Goal: Transaction & Acquisition: Book appointment/travel/reservation

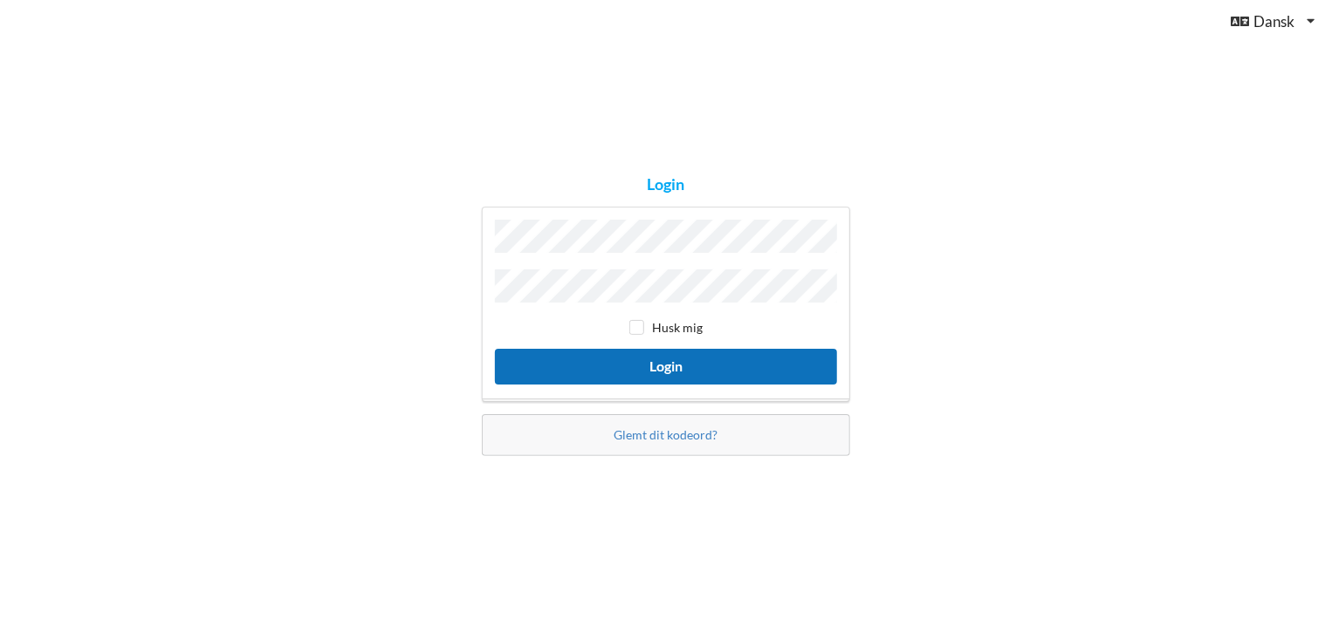
click at [662, 359] on button "Login" at bounding box center [666, 367] width 342 height 36
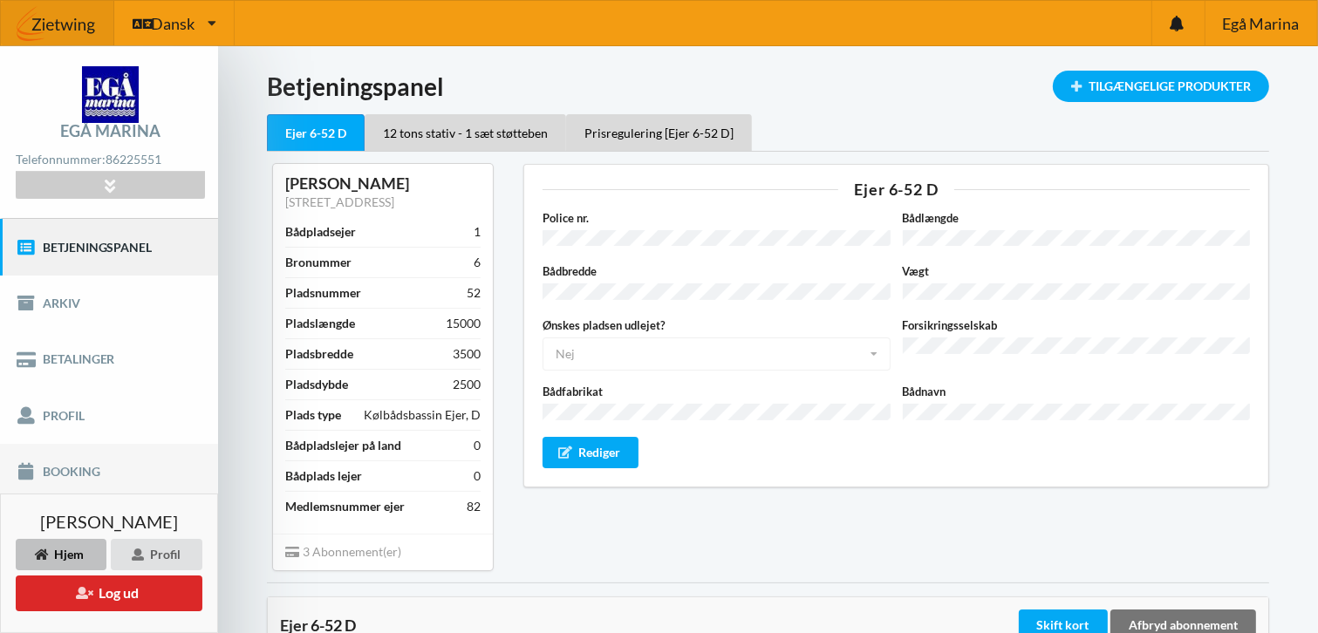
click at [94, 469] on link "Booking" at bounding box center [109, 472] width 218 height 56
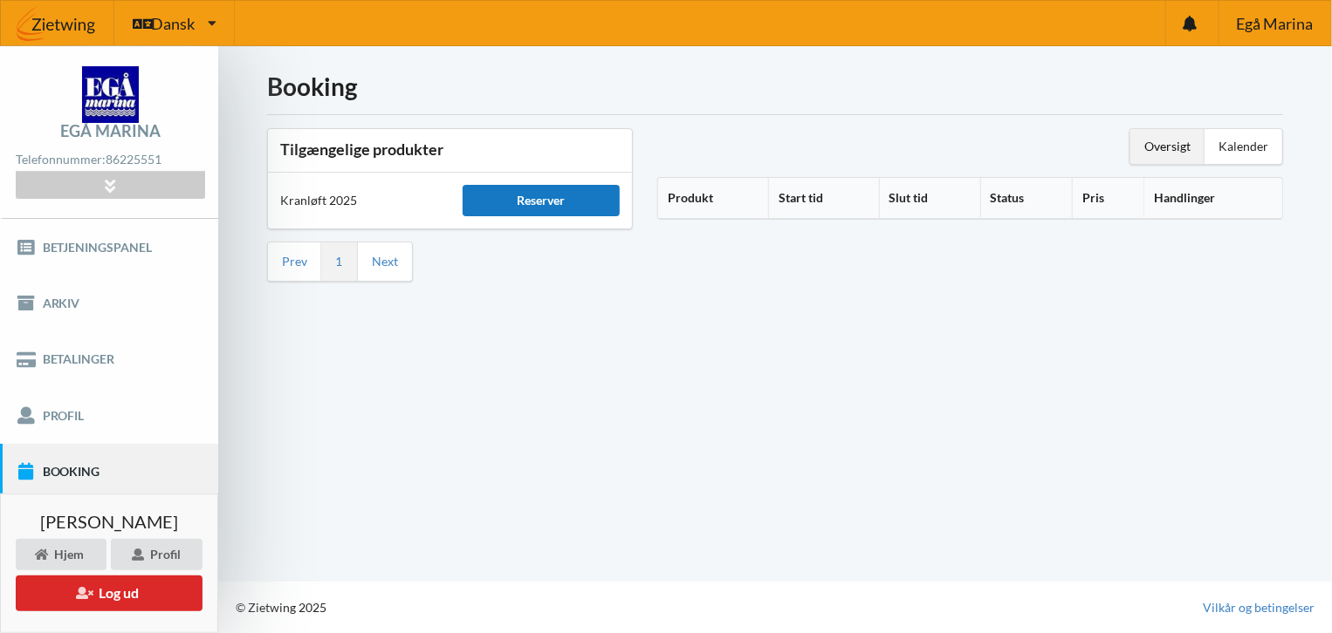
click at [542, 196] on div "Reserver" at bounding box center [541, 200] width 158 height 31
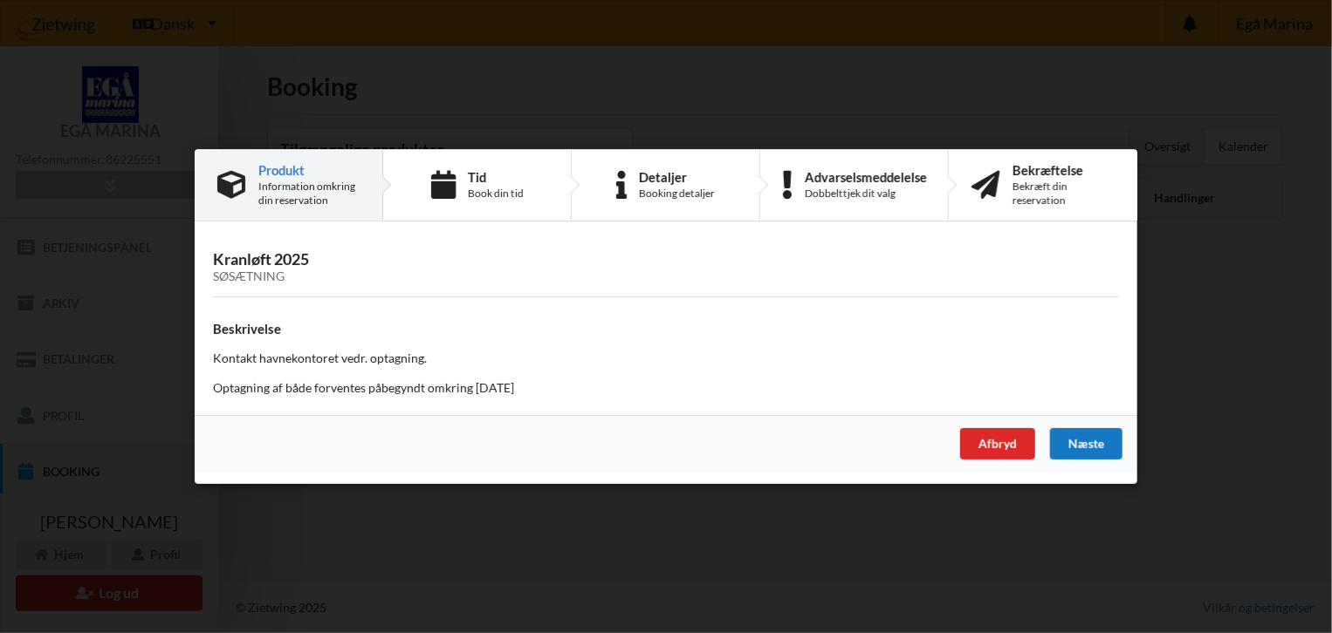
click at [1072, 441] on div "Næste" at bounding box center [1086, 443] width 72 height 31
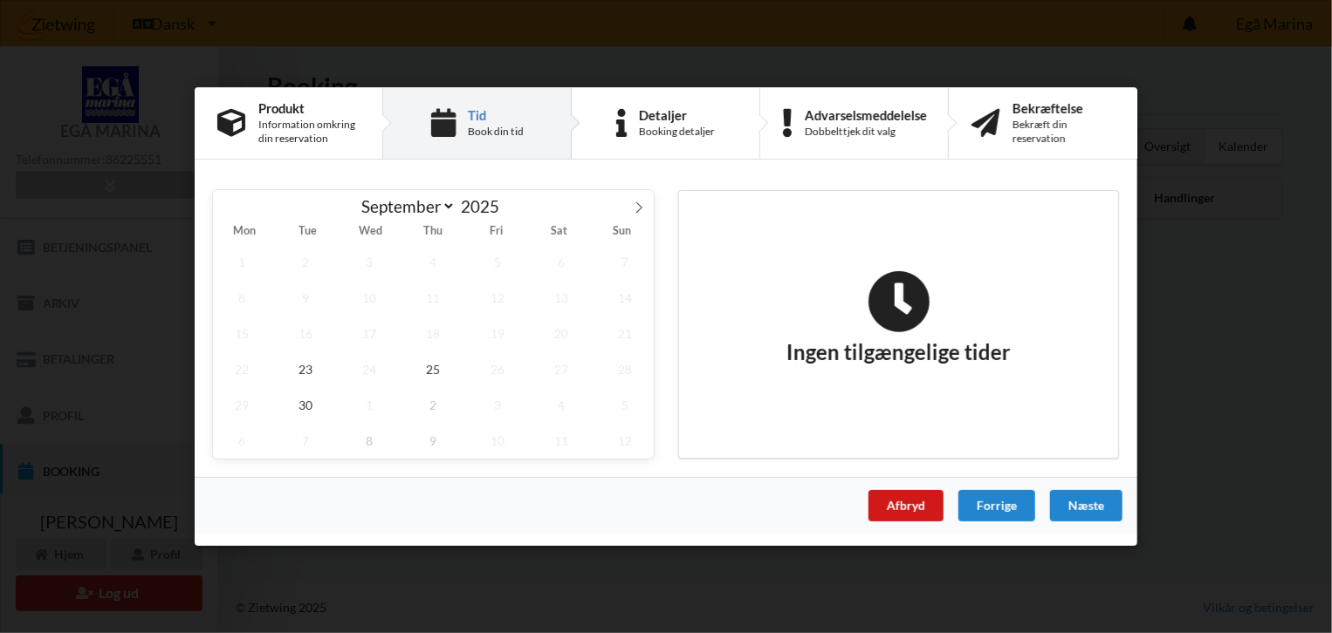
click at [914, 503] on div "Afbryd" at bounding box center [905, 505] width 75 height 31
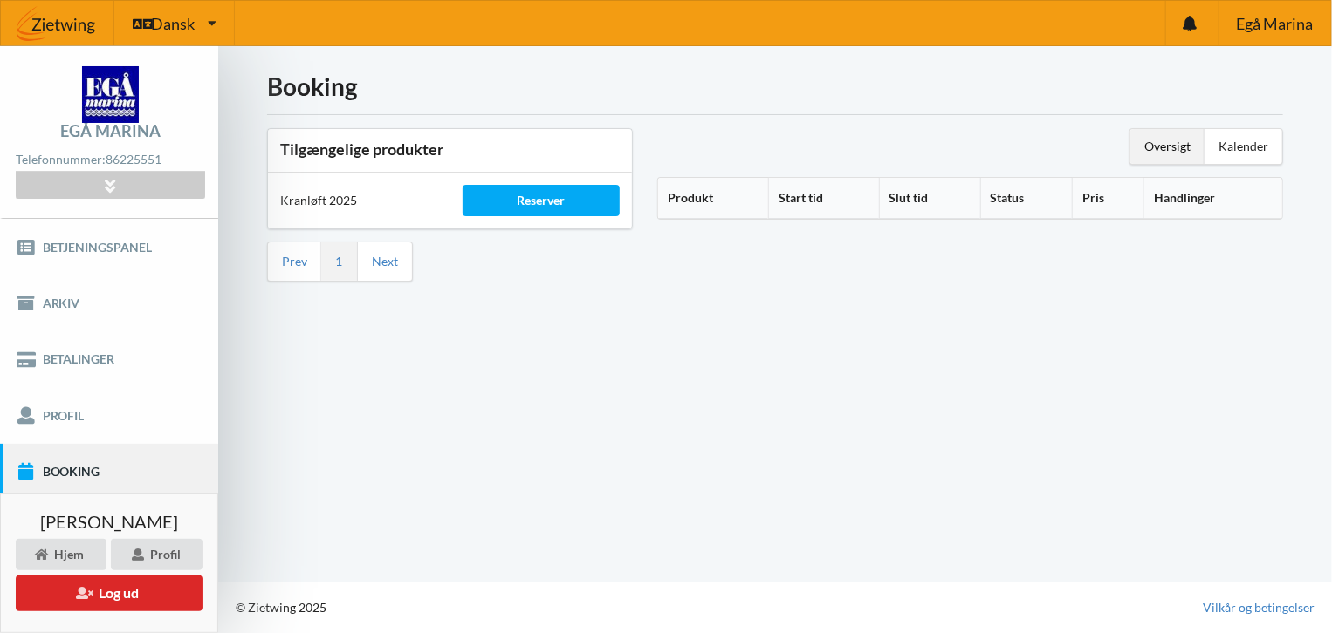
click at [695, 201] on th "Produkt" at bounding box center [713, 198] width 110 height 41
click at [316, 201] on div "Kranløft 2025" at bounding box center [359, 201] width 182 height 42
click at [698, 195] on th "Produkt" at bounding box center [725, 198] width 134 height 41
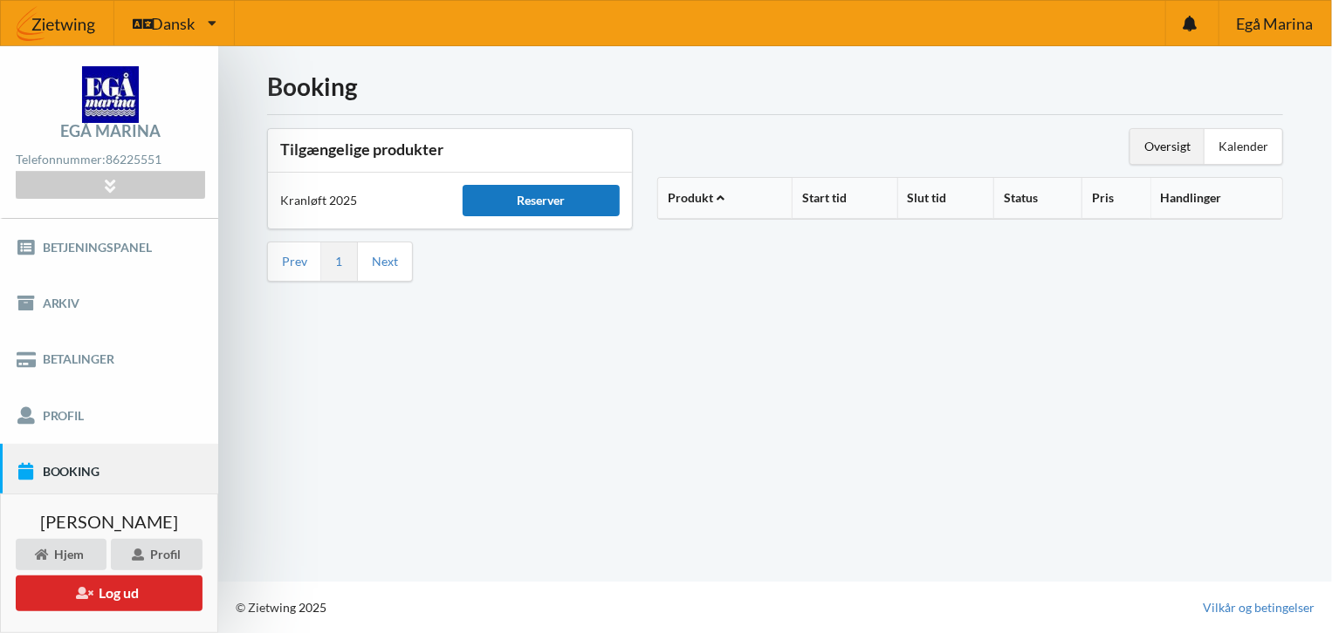
click at [544, 200] on div "Reserver" at bounding box center [541, 200] width 158 height 31
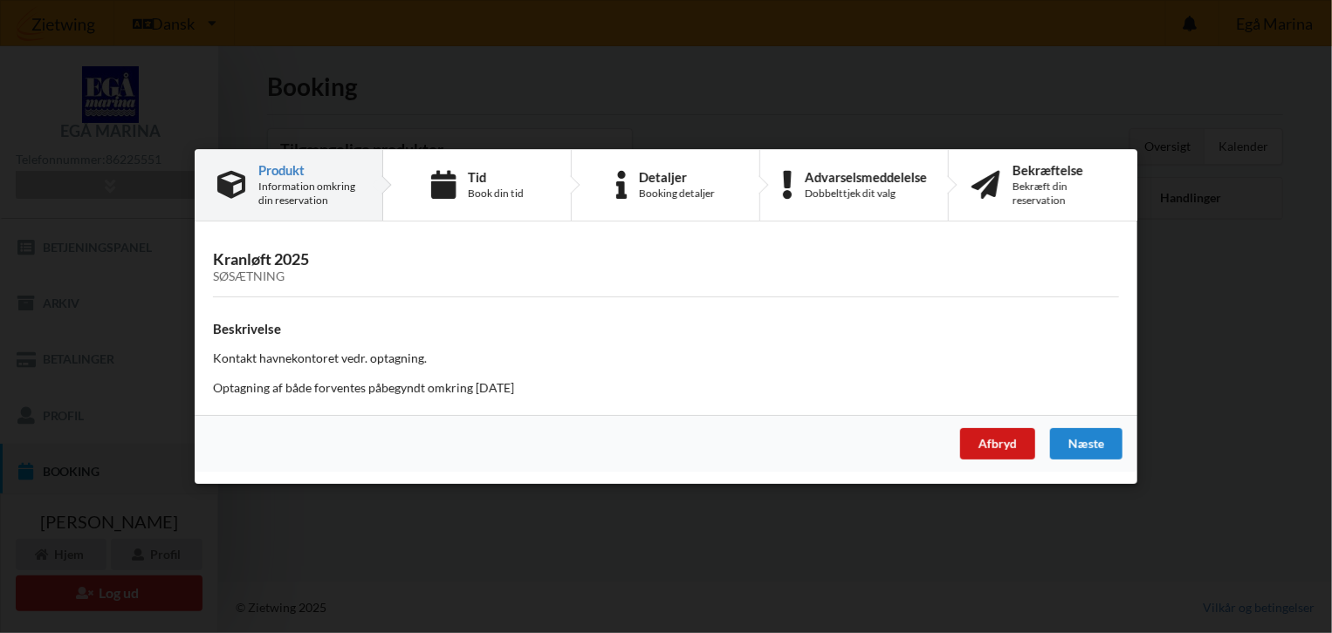
click at [1013, 445] on div "Afbryd" at bounding box center [997, 443] width 75 height 31
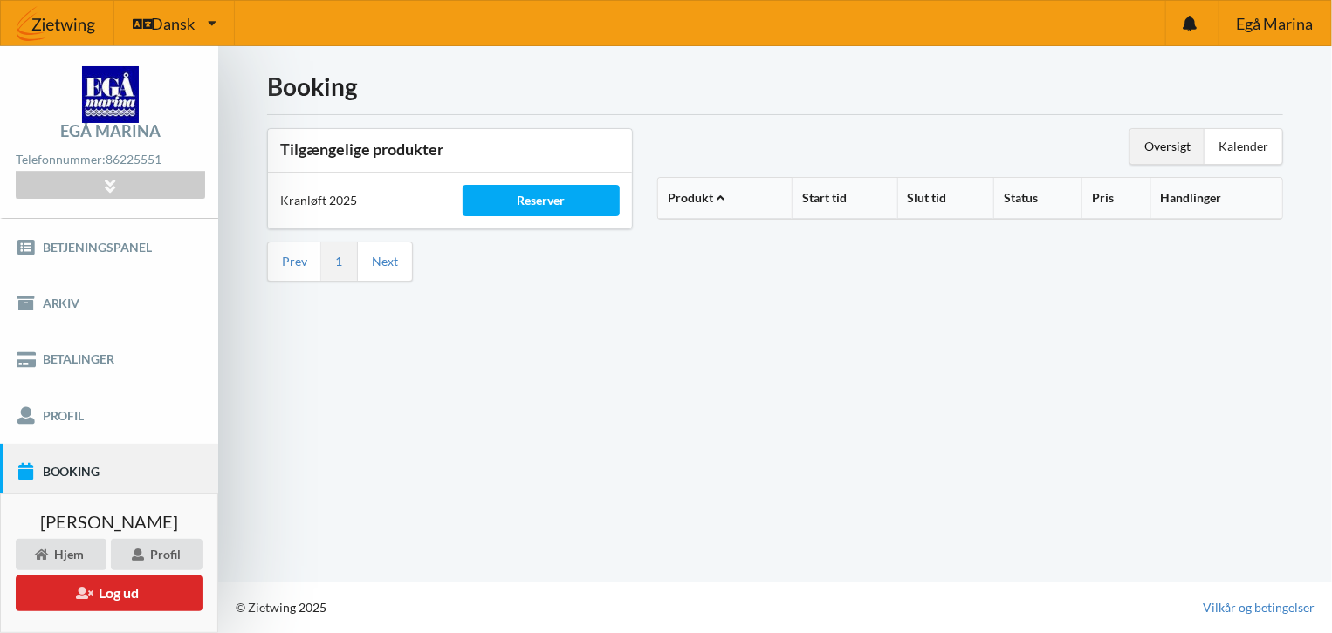
click at [72, 470] on link "Booking" at bounding box center [109, 472] width 218 height 56
click at [90, 241] on link "Betjeningspanel" at bounding box center [109, 247] width 218 height 56
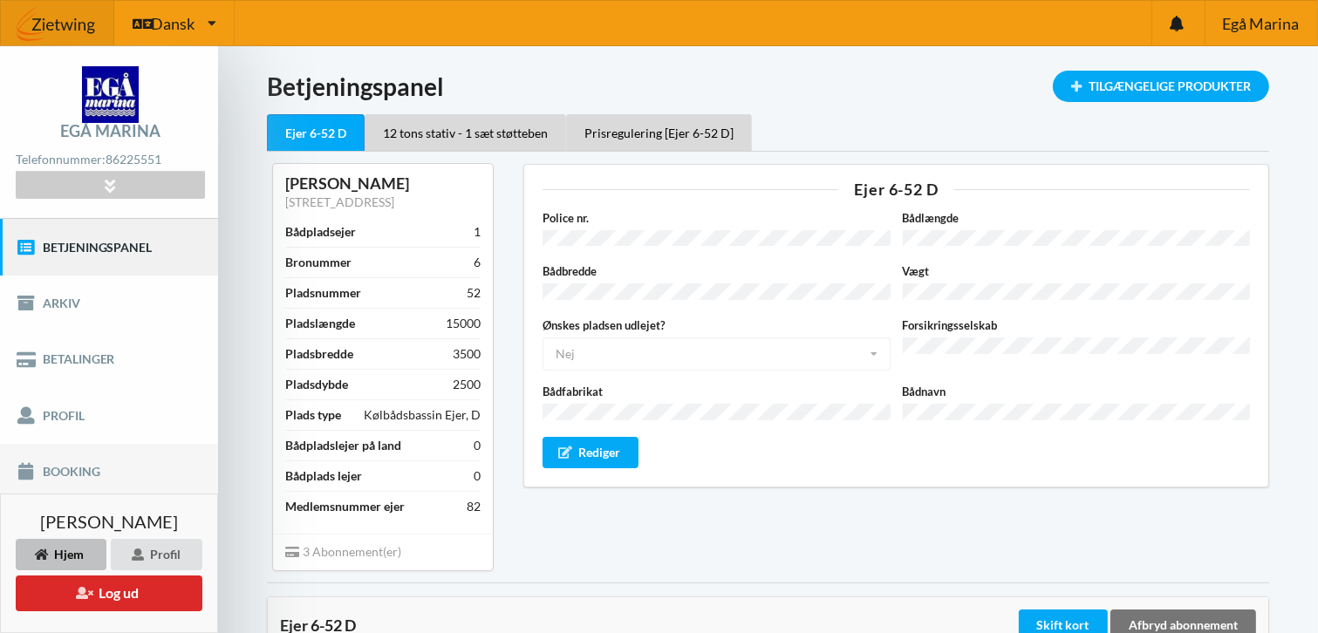
click at [80, 469] on link "Booking" at bounding box center [109, 472] width 218 height 56
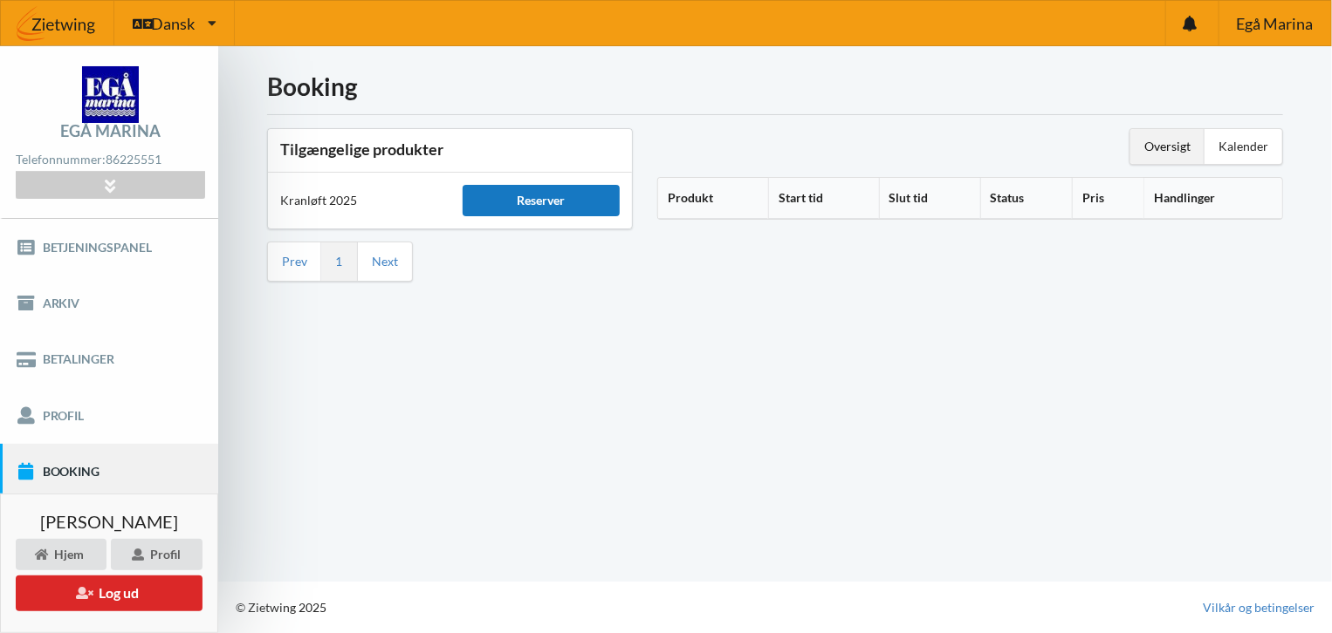
click at [540, 199] on div "Reserver" at bounding box center [541, 200] width 158 height 31
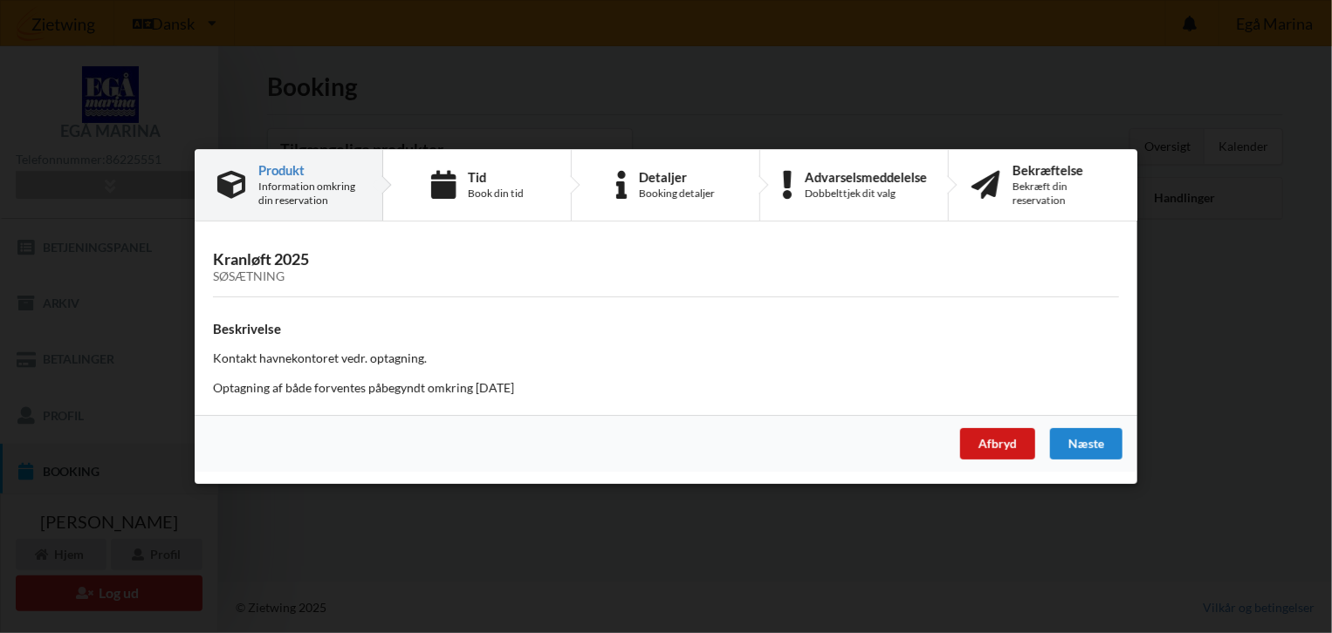
click at [996, 448] on div "Afbryd" at bounding box center [997, 443] width 75 height 31
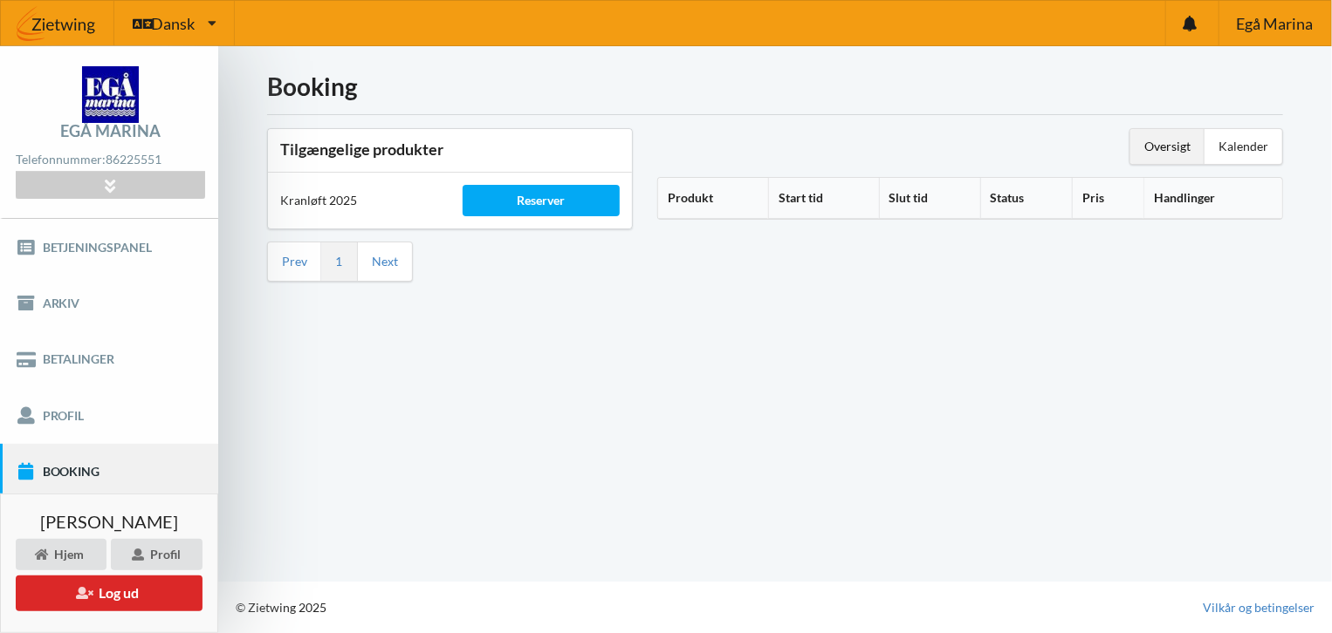
click at [76, 461] on link "Booking" at bounding box center [109, 472] width 218 height 56
click at [321, 203] on div "Kranløft 2025" at bounding box center [359, 201] width 182 height 42
click at [386, 264] on link "Next" at bounding box center [385, 262] width 26 height 16
click at [294, 257] on link "Prev" at bounding box center [294, 262] width 25 height 16
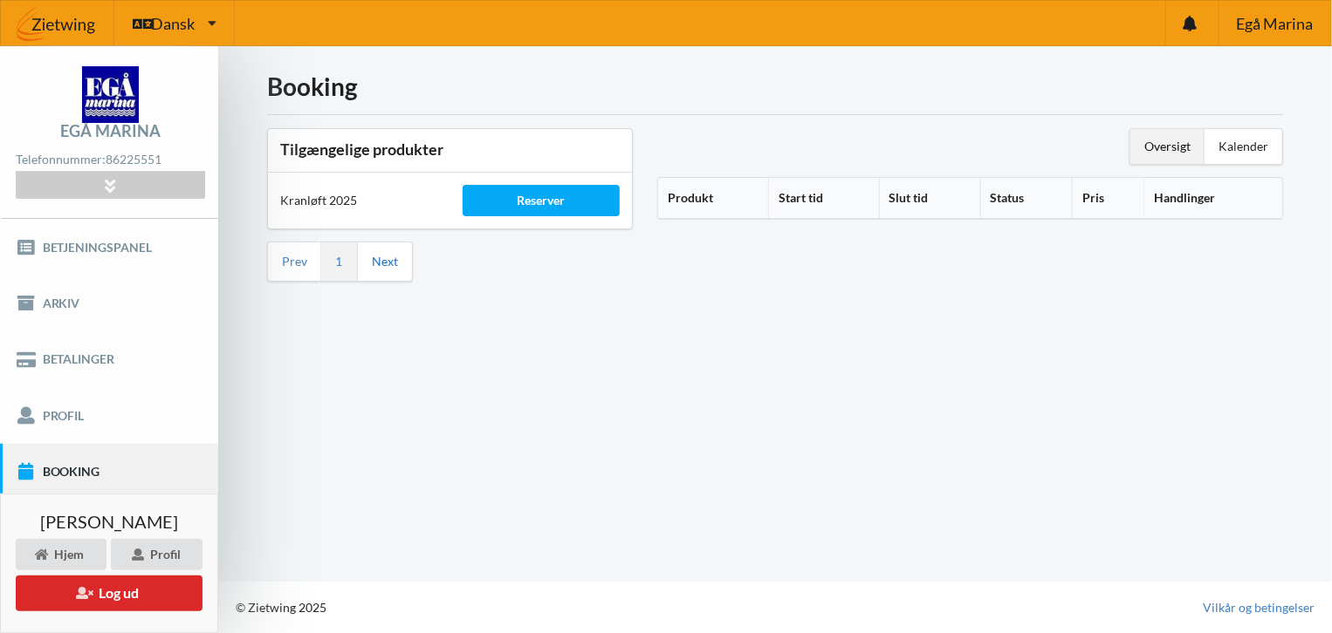
click at [380, 263] on link "Next" at bounding box center [385, 262] width 26 height 16
click at [544, 196] on div "Reserver" at bounding box center [541, 200] width 158 height 31
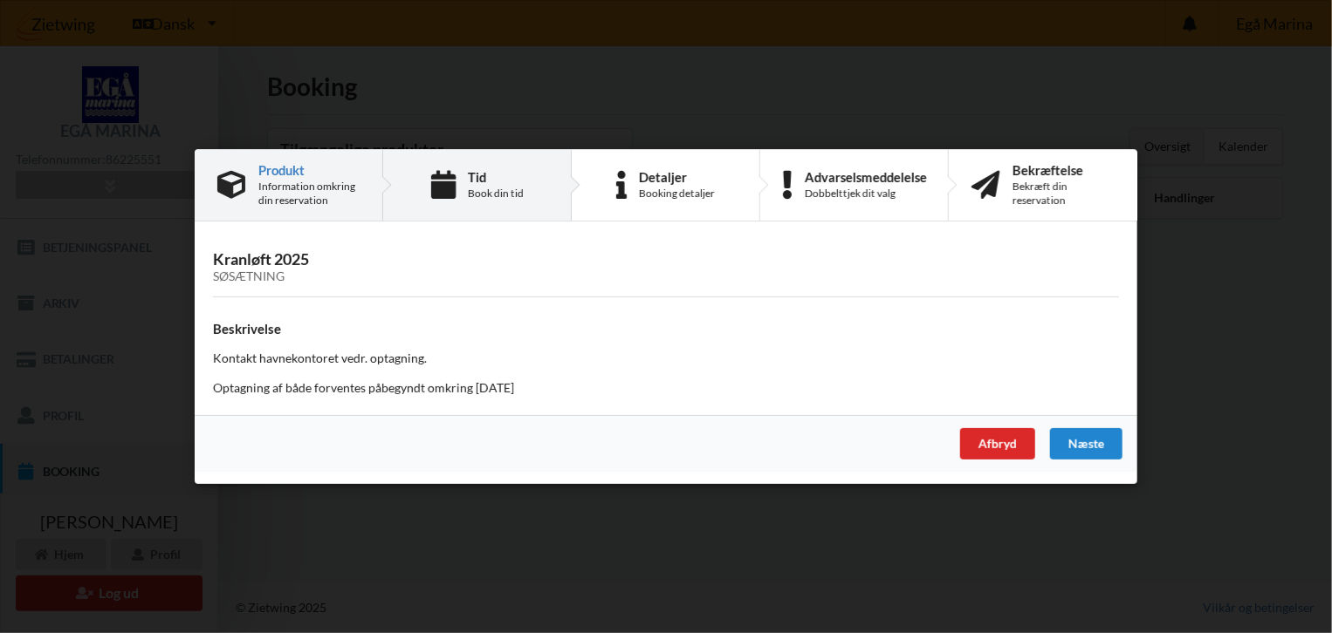
click at [467, 185] on div "Tid Book din tid" at bounding box center [477, 185] width 188 height 71
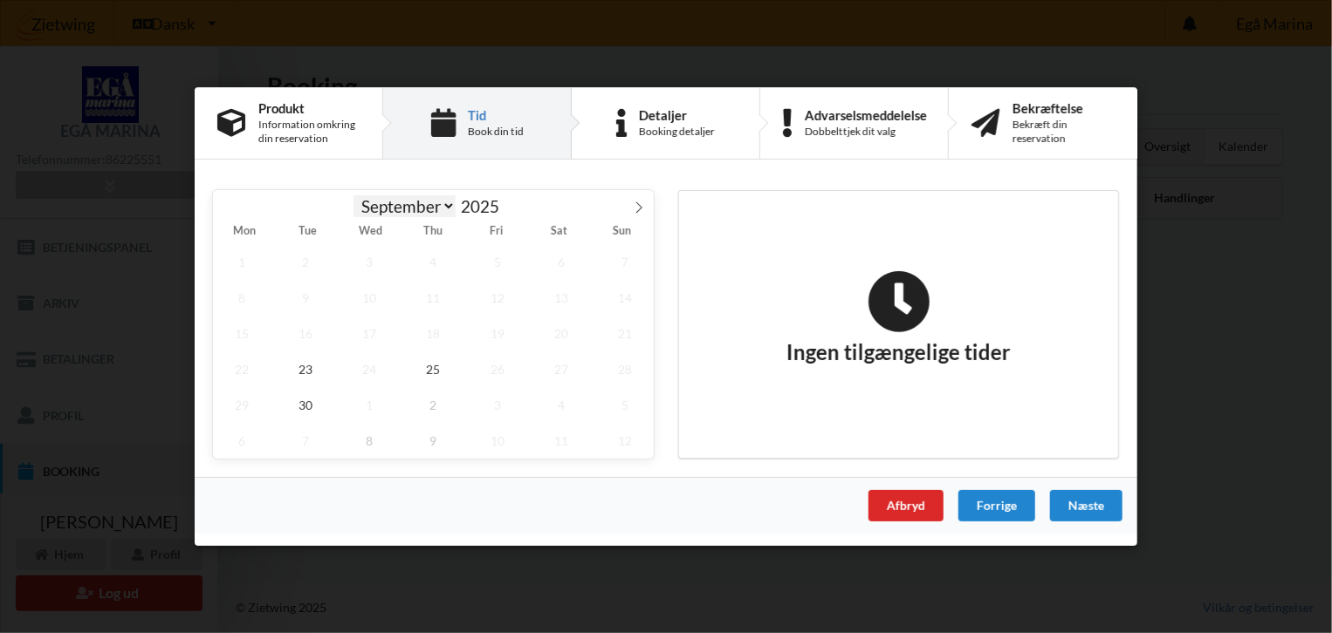
click at [450, 205] on select "September October November December" at bounding box center [404, 206] width 103 height 22
click at [353, 196] on select "September October November December" at bounding box center [404, 206] width 103 height 22
select select "9"
click at [435, 263] on span "2" at bounding box center [434, 262] width 58 height 36
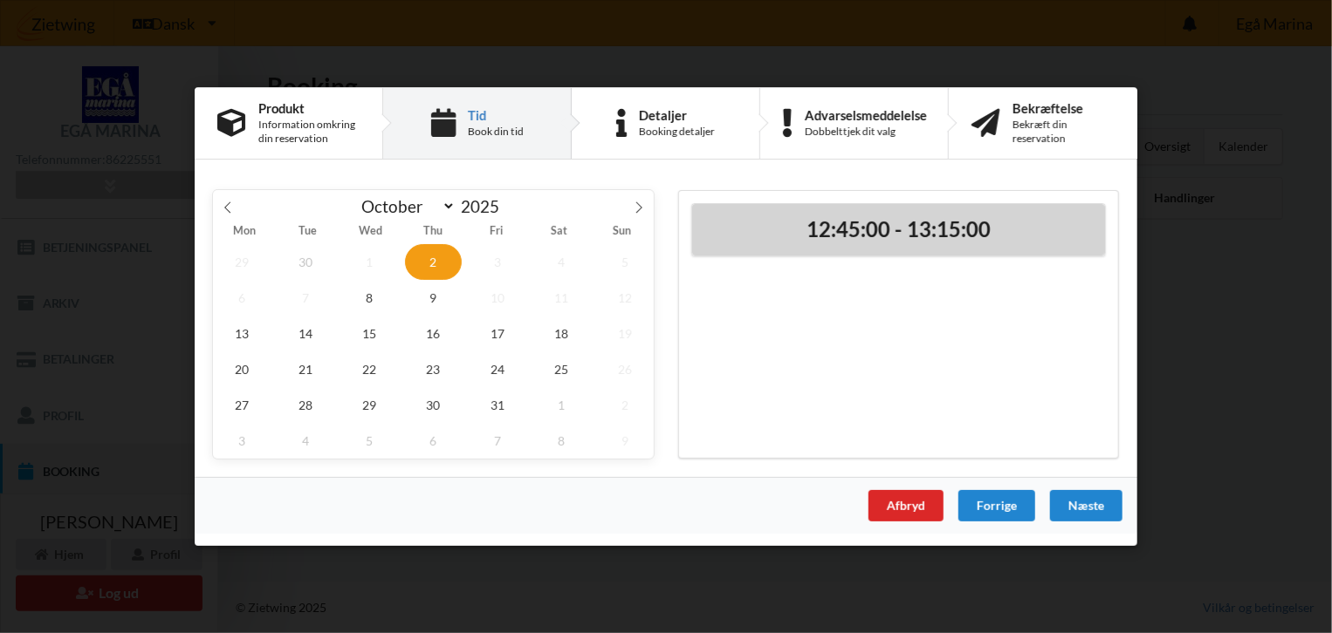
click at [929, 228] on h2 "12:45:00 - 13:15:00" at bounding box center [898, 229] width 388 height 27
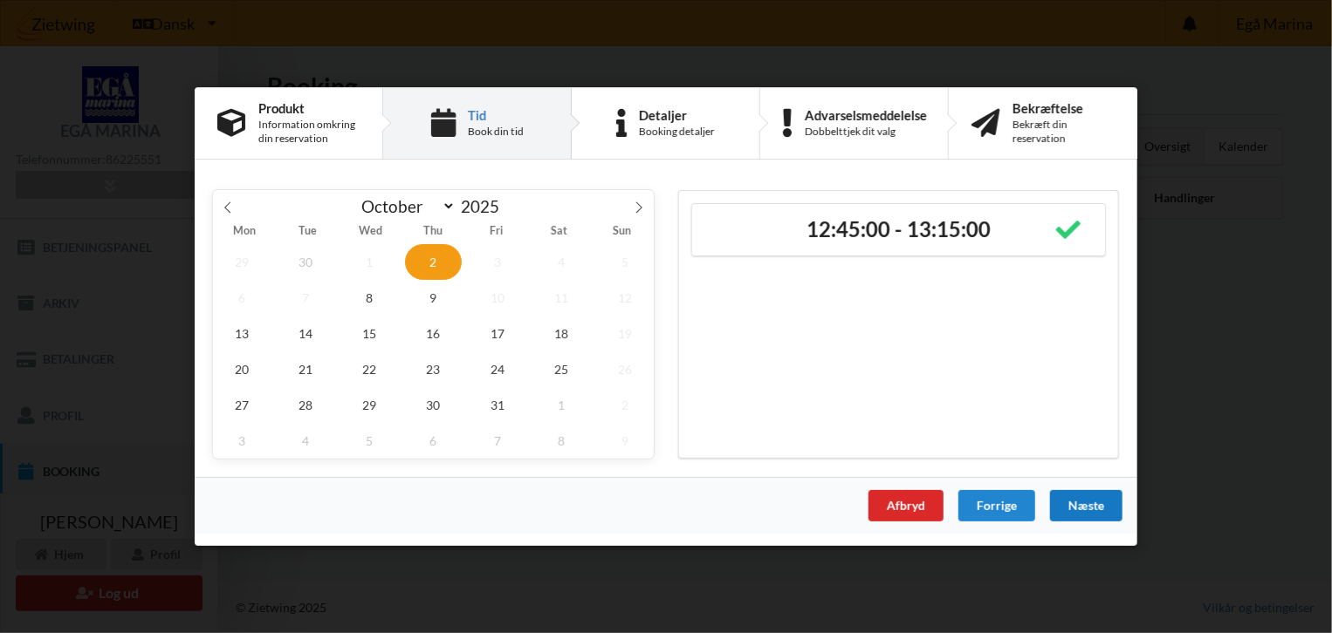
click at [1082, 502] on div "Næste" at bounding box center [1086, 505] width 72 height 31
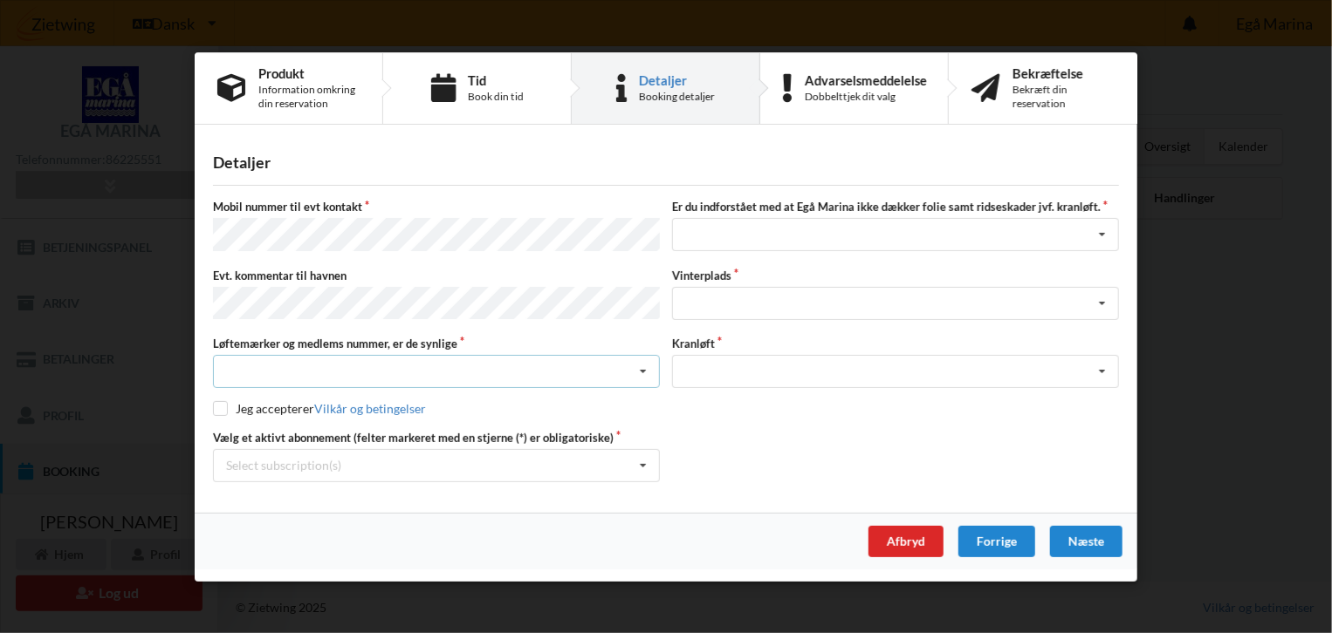
click at [648, 369] on icon at bounding box center [643, 372] width 26 height 32
click at [360, 433] on div "Ja, mine mærker er synlige og intakte" at bounding box center [436, 436] width 445 height 32
click at [645, 465] on icon at bounding box center [643, 466] width 26 height 32
click at [645, 462] on icon at bounding box center [643, 466] width 26 height 32
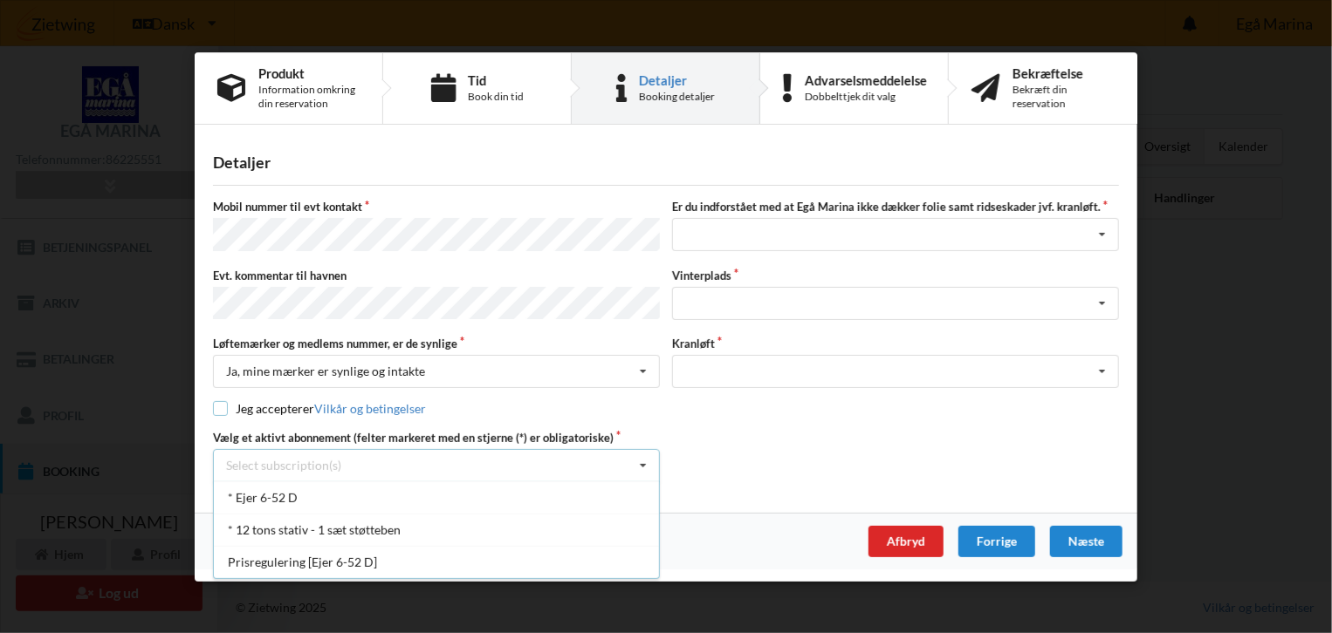
click at [225, 406] on input "checkbox" at bounding box center [220, 408] width 15 height 15
checkbox input "true"
click at [642, 463] on icon at bounding box center [643, 466] width 26 height 32
click at [271, 494] on div "* Ejer 6-52 D" at bounding box center [436, 498] width 445 height 32
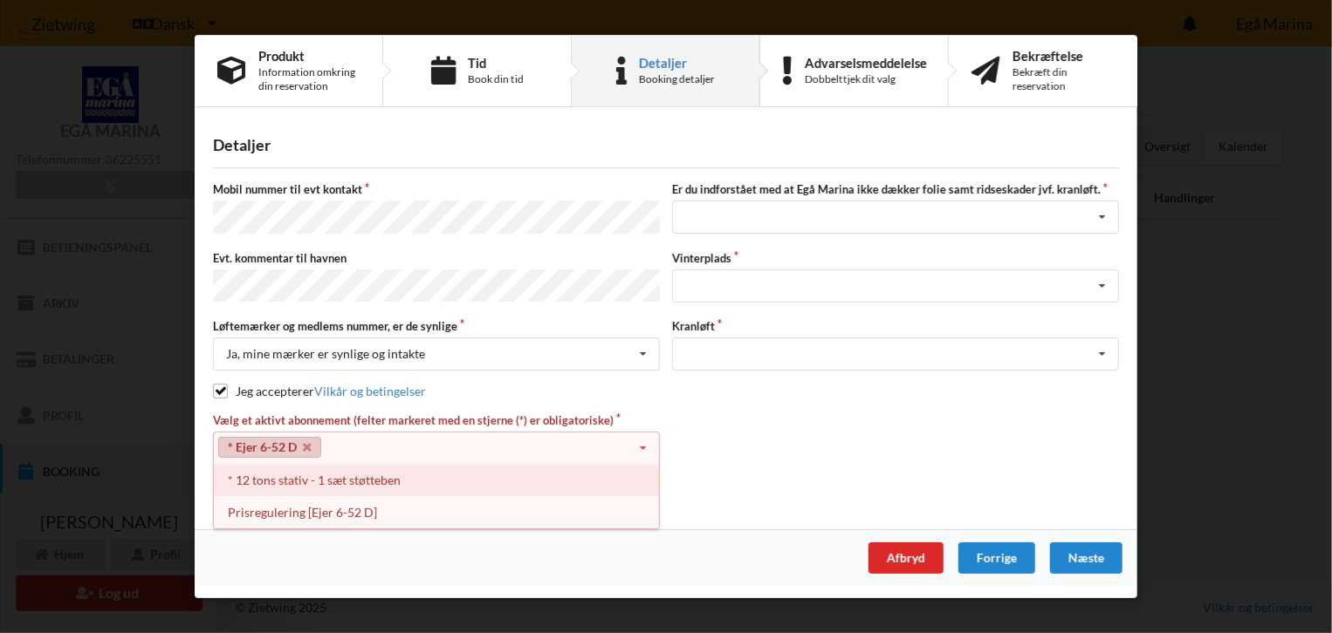
click at [276, 480] on div "* 12 tons stativ - 1 sæt støtteben" at bounding box center [436, 480] width 445 height 32
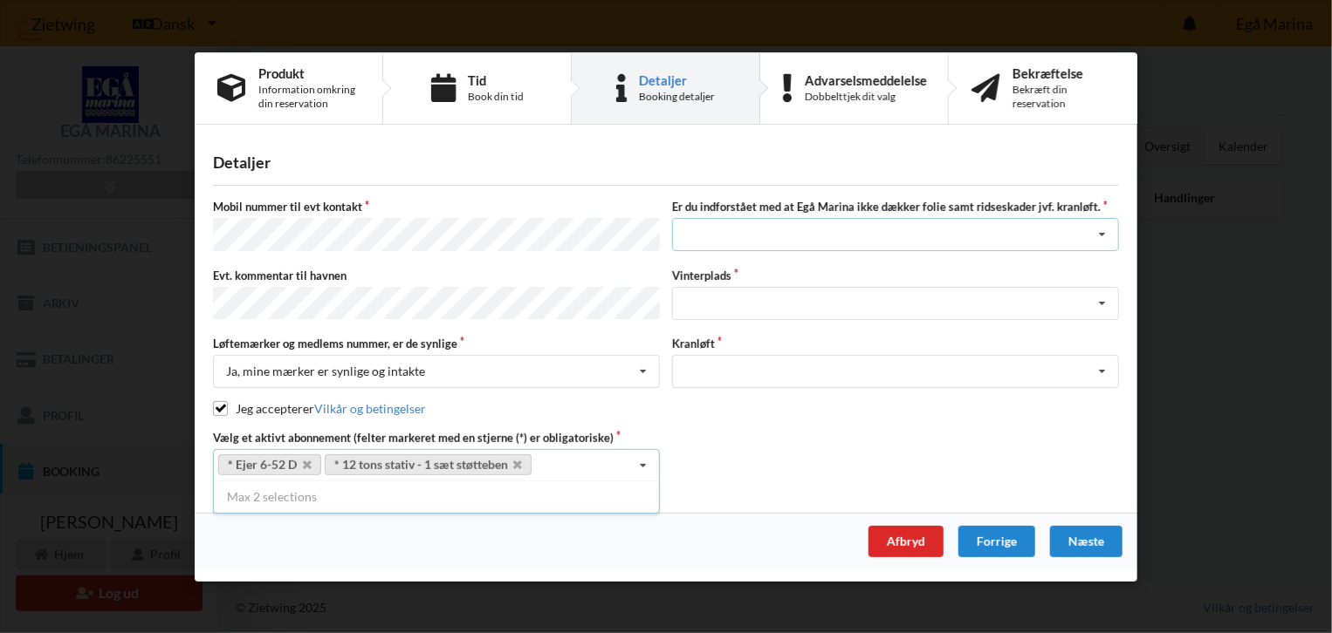
click at [1105, 237] on icon at bounding box center [1102, 235] width 26 height 32
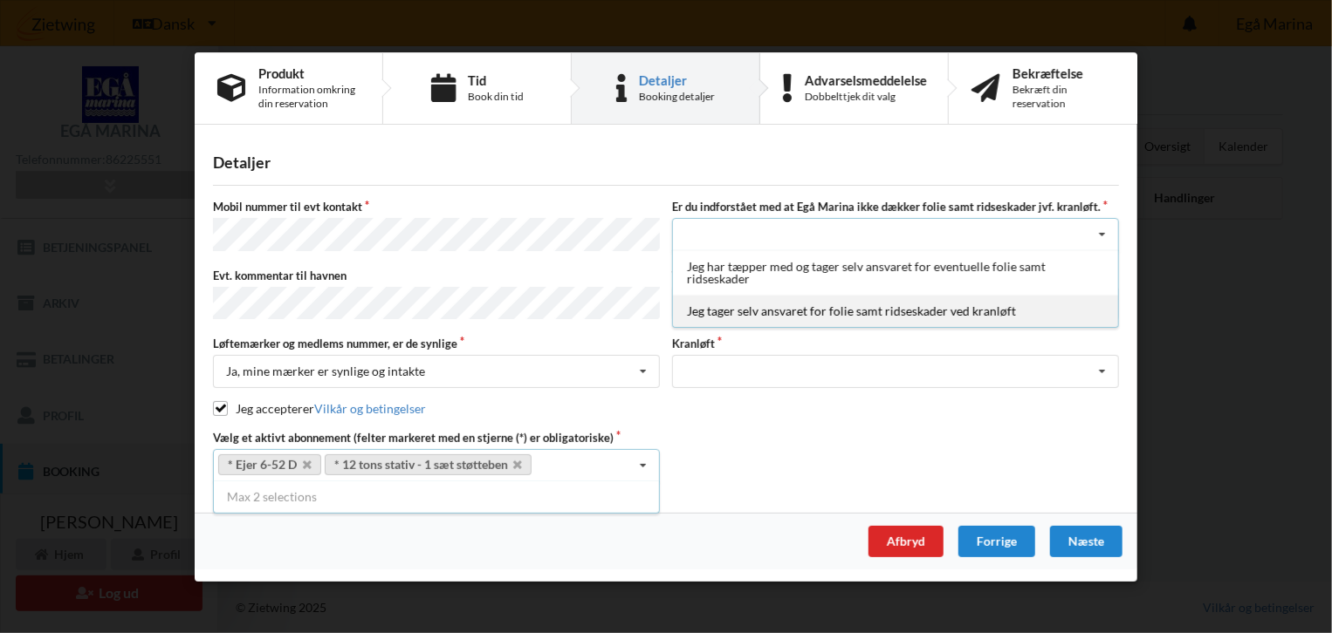
click at [765, 316] on div "Jeg tager selv ansvaret for folie samt ridseskader ved kranløft" at bounding box center [895, 311] width 445 height 32
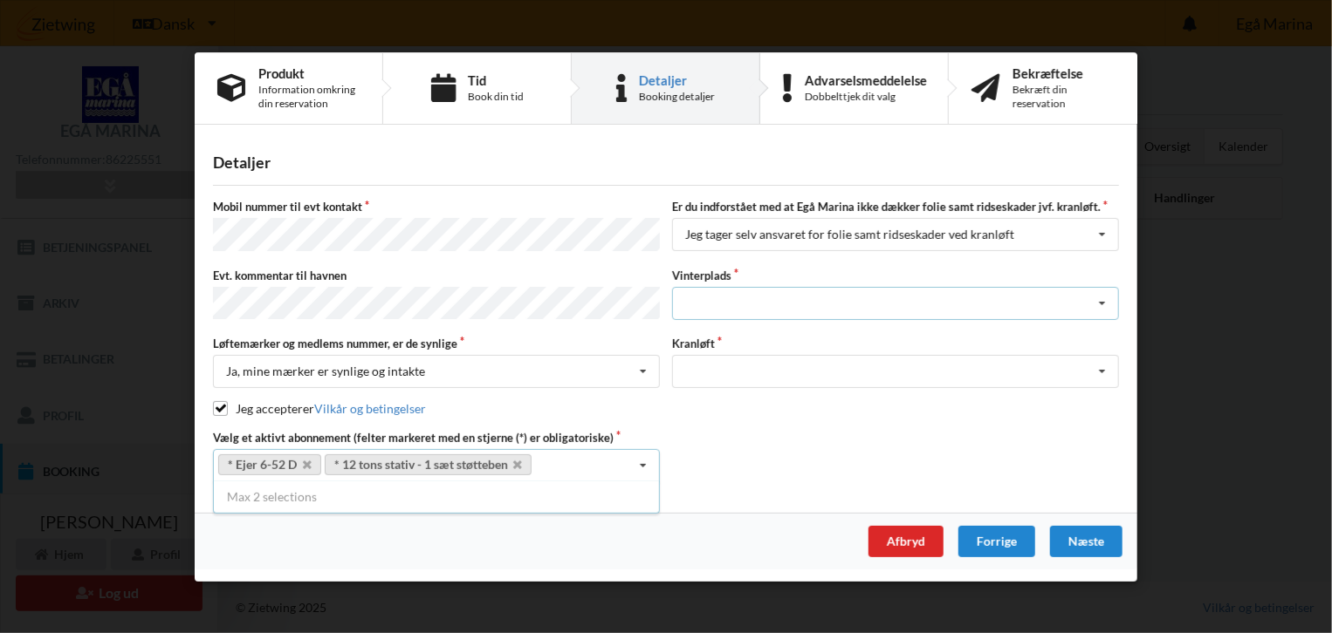
click at [1106, 301] on icon at bounding box center [1102, 303] width 26 height 32
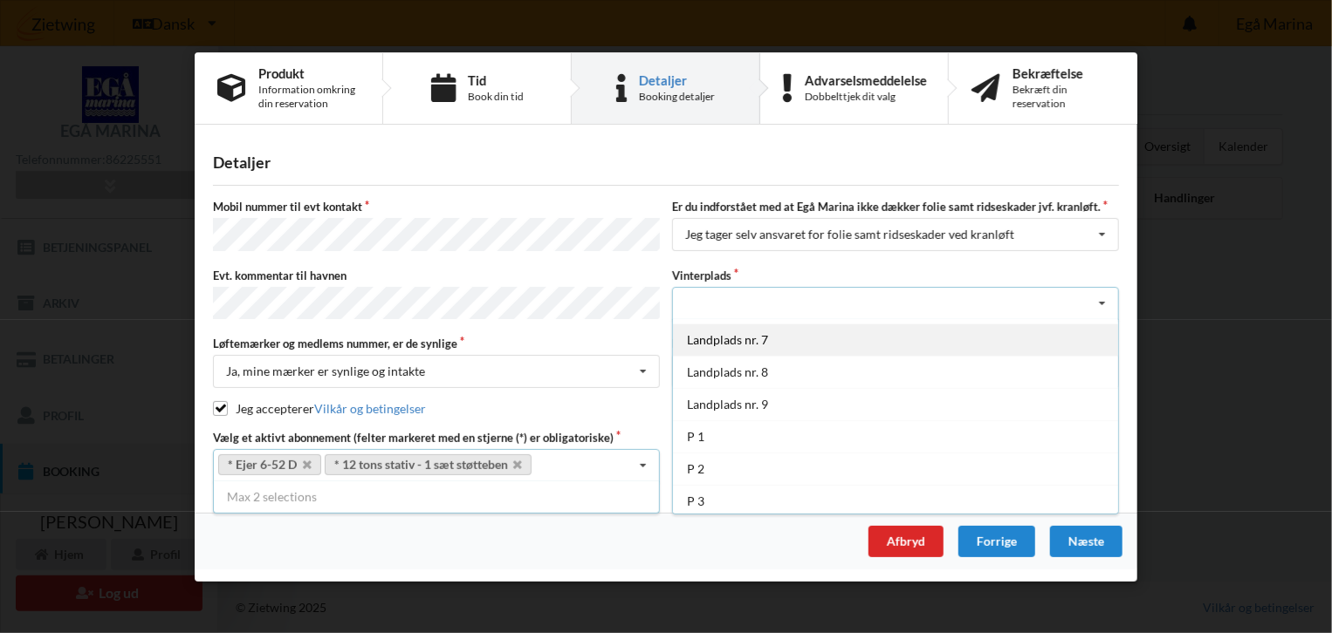
click at [748, 340] on div "Landplads nr. 7" at bounding box center [895, 339] width 445 height 32
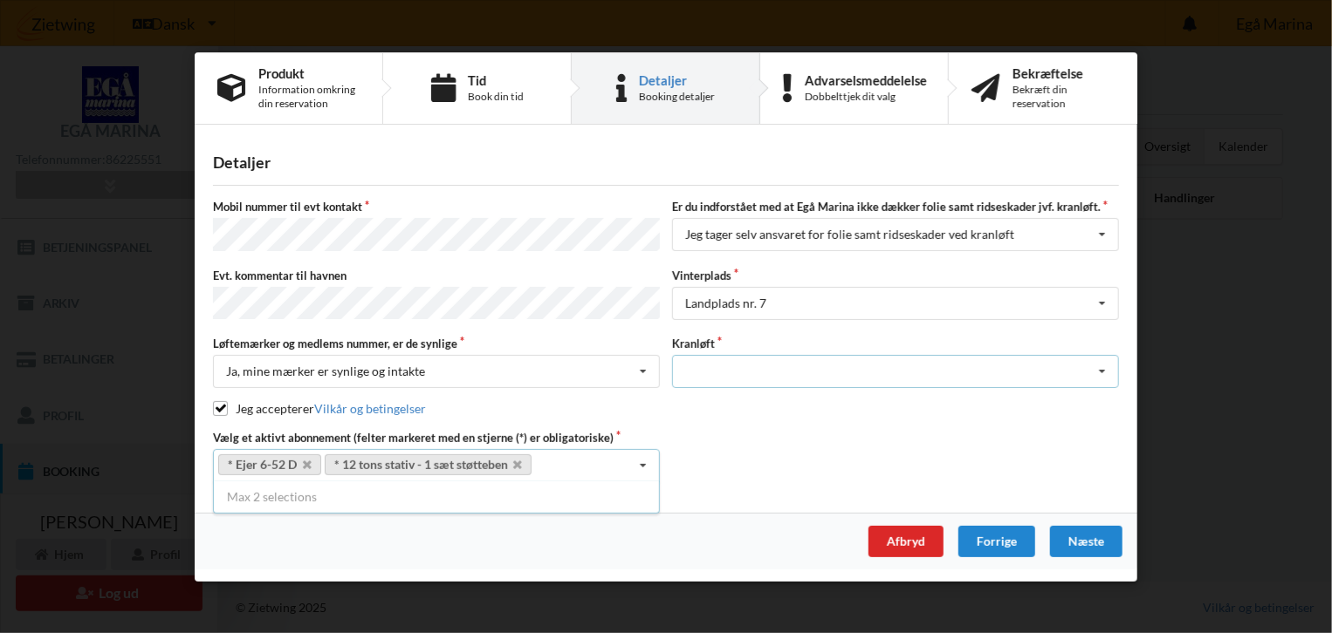
click at [1110, 368] on icon at bounding box center [1102, 372] width 26 height 32
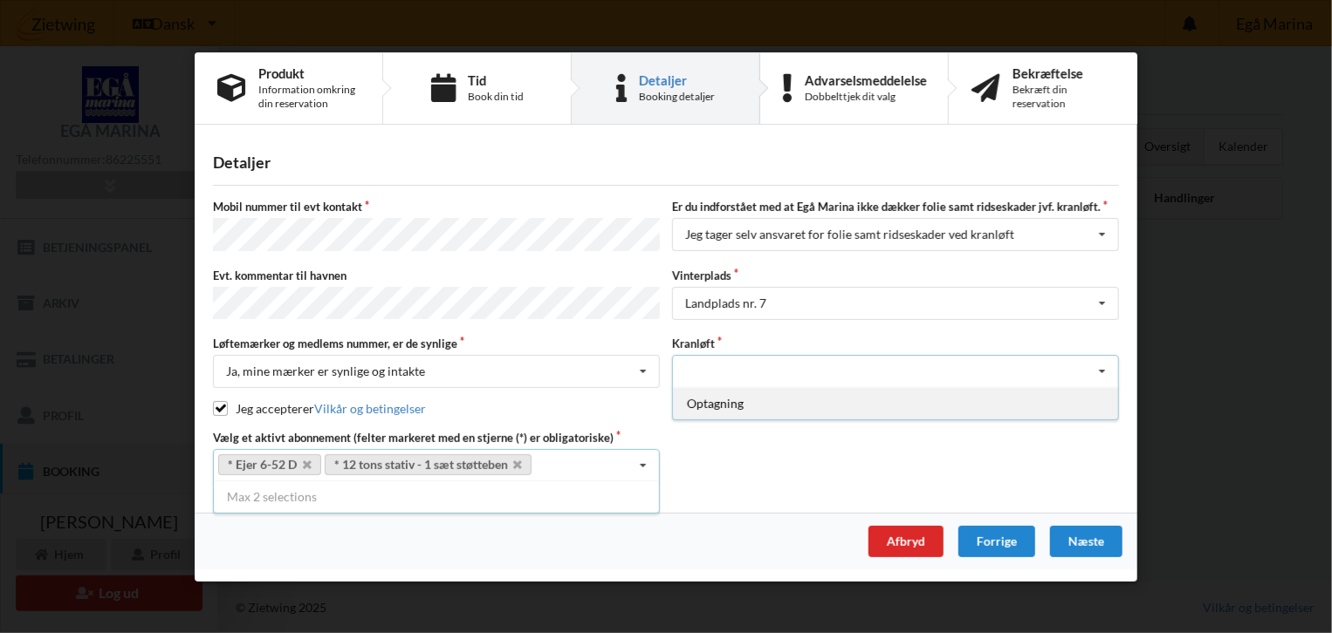
click at [716, 401] on div "Optagning" at bounding box center [895, 403] width 445 height 32
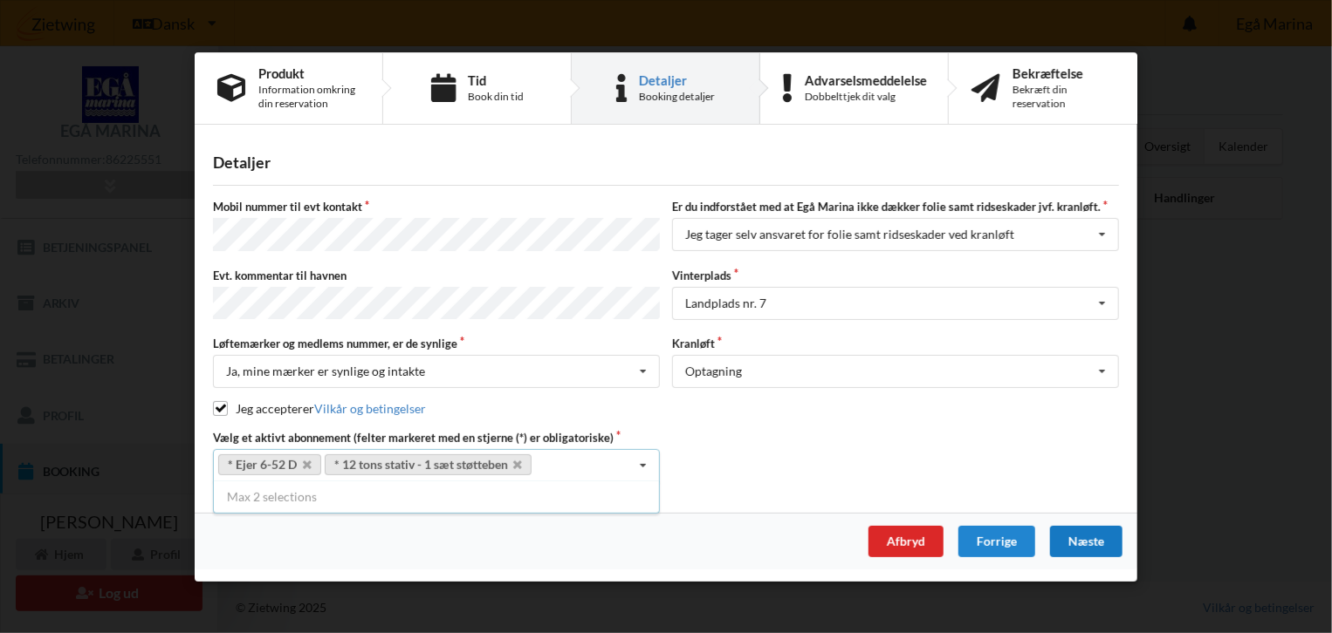
click at [1080, 529] on div "Næste" at bounding box center [1086, 541] width 72 height 31
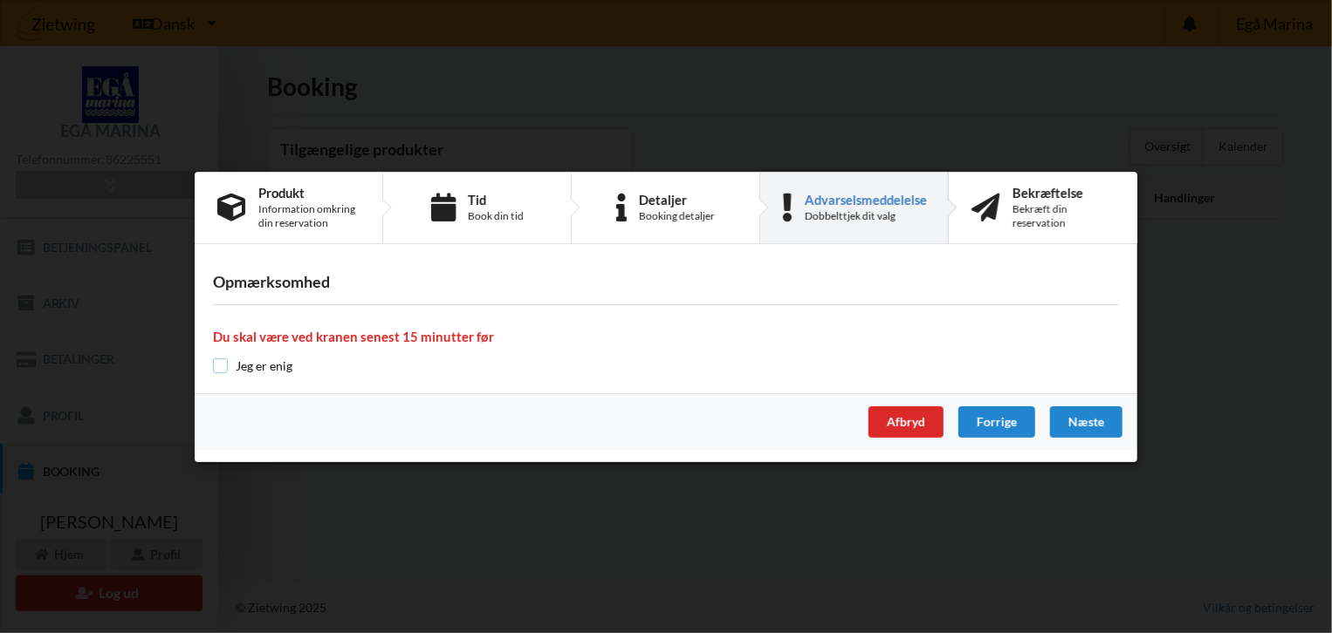
click at [223, 369] on input "checkbox" at bounding box center [220, 366] width 15 height 15
checkbox input "true"
click at [1076, 418] on div "Næste" at bounding box center [1086, 422] width 72 height 31
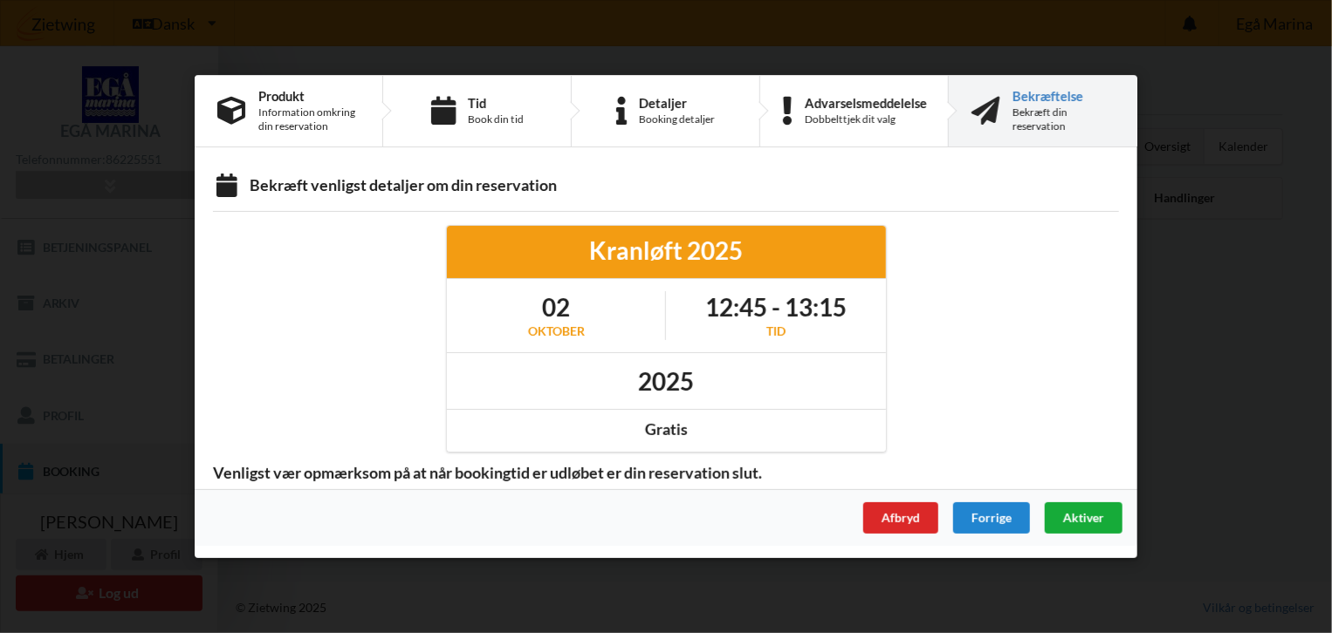
click at [1086, 514] on span "Aktiver" at bounding box center [1083, 517] width 41 height 15
